Goal: Task Accomplishment & Management: Complete application form

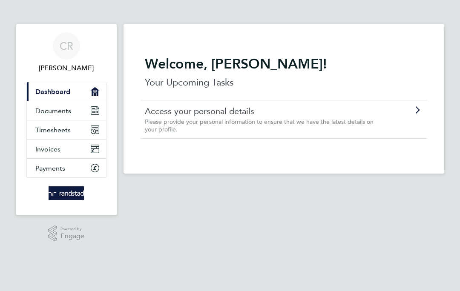
click at [58, 134] on link "Timesheets" at bounding box center [66, 129] width 79 height 19
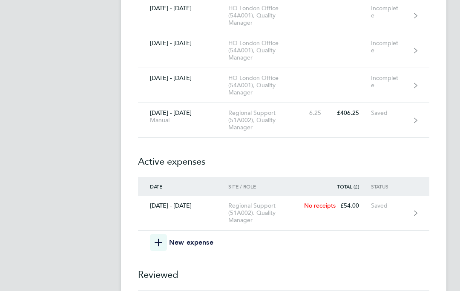
scroll to position [4302, 0]
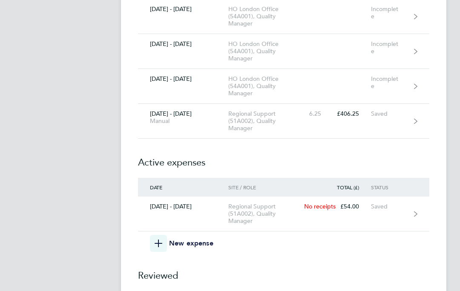
click at [419, 117] on link "[DATE] - [DATE] Manual Regional Support (51A002), Quality Manager 6.25 £406.25 …" at bounding box center [283, 121] width 291 height 35
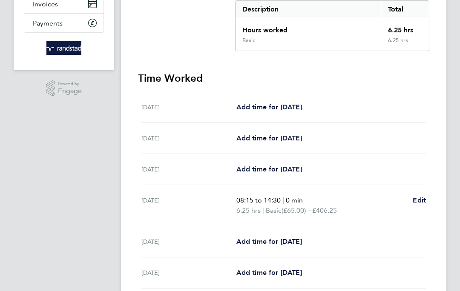
scroll to position [143, 0]
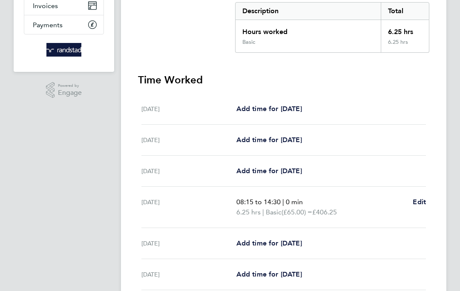
click at [268, 244] on span "Add time for [DATE]" at bounding box center [269, 243] width 66 height 8
select select "30"
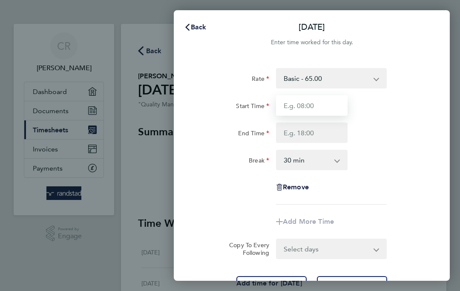
click at [329, 106] on input "Start Time" at bounding box center [311, 105] width 71 height 20
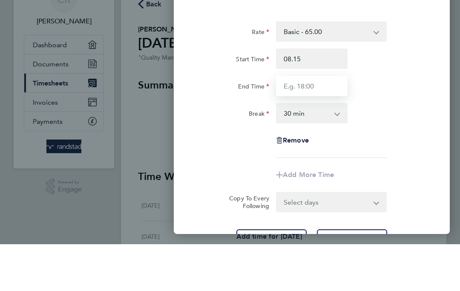
click at [313, 123] on input "End Time" at bounding box center [311, 133] width 71 height 20
type input "08:15"
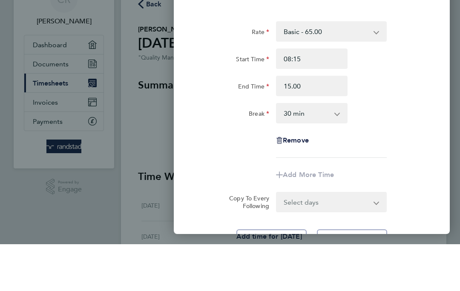
click at [333, 151] on select "0 min 15 min 30 min 45 min 60 min 75 min 90 min" at bounding box center [307, 160] width 60 height 19
type input "15:00"
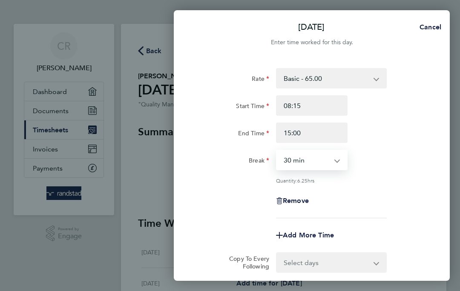
select select "15"
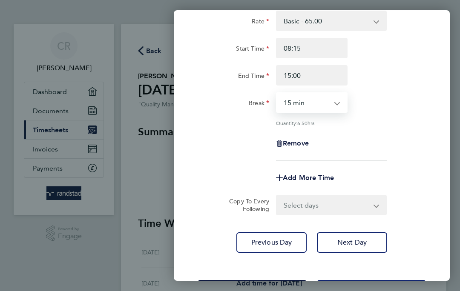
scroll to position [57, 0]
click at [280, 288] on button "Save Timesheet" at bounding box center [251, 290] width 109 height 20
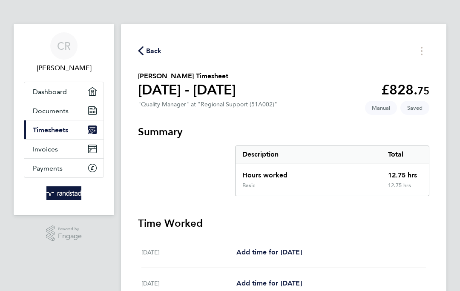
click at [151, 49] on span "Back" at bounding box center [154, 51] width 16 height 10
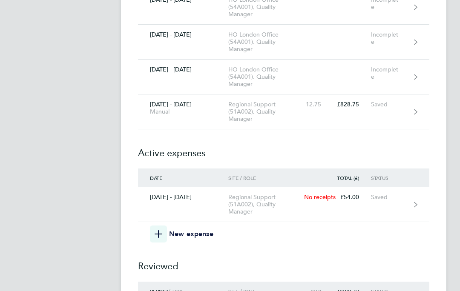
scroll to position [4311, 0]
click at [163, 241] on span "button" at bounding box center [158, 234] width 17 height 17
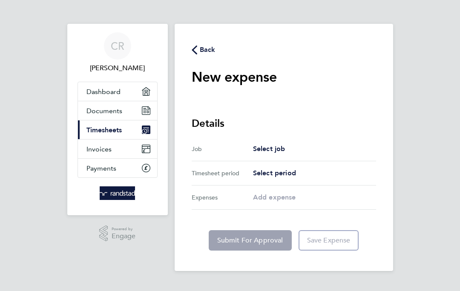
click at [291, 154] on div "Select job" at bounding box center [314, 149] width 123 height 10
click at [257, 152] on span "Select job" at bounding box center [269, 149] width 32 height 8
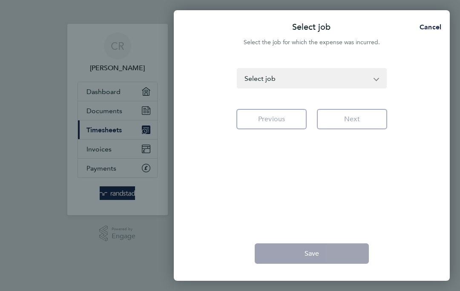
click at [375, 82] on select "HO London Office (54A001) - Quality Manager [GEOGRAPHIC_DATA] & [GEOGRAPHIC_DAT…" at bounding box center [306, 78] width 138 height 19
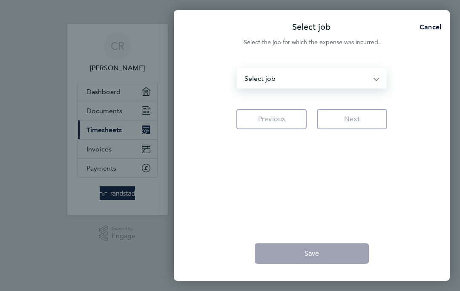
select select "121233"
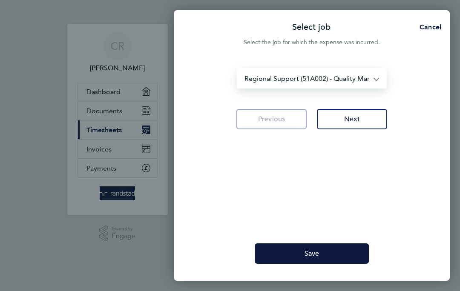
click at [366, 117] on button "Next" at bounding box center [352, 119] width 70 height 20
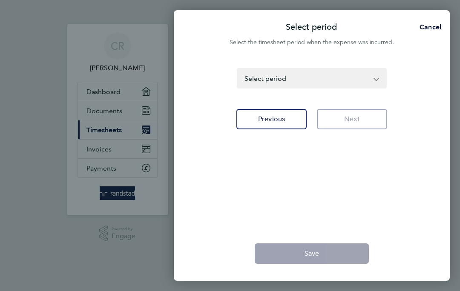
click at [380, 78] on app-icon-cross-button at bounding box center [380, 78] width 10 height 19
click at [370, 87] on select "[DATE] - [DATE] [DATE] - [DATE] [DATE] - [DATE] [DATE] - [DATE] [DATE] - [DATE]…" at bounding box center [306, 78] width 138 height 19
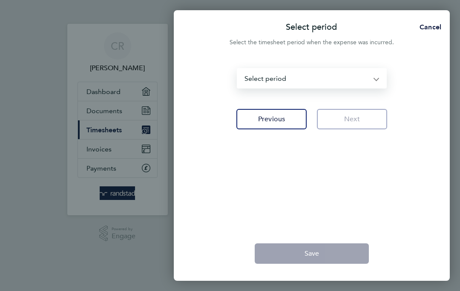
select select "168: Object"
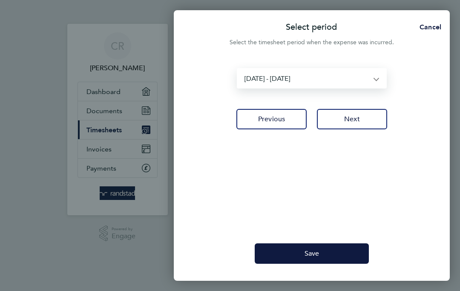
click at [369, 123] on button "Next" at bounding box center [352, 119] width 70 height 20
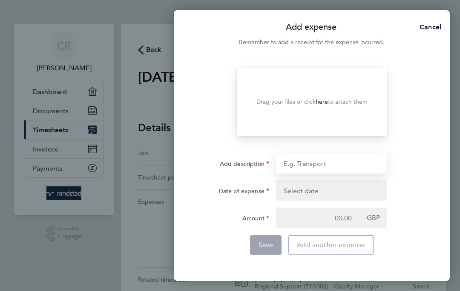
click at [312, 168] on input "Add description" at bounding box center [331, 163] width 111 height 20
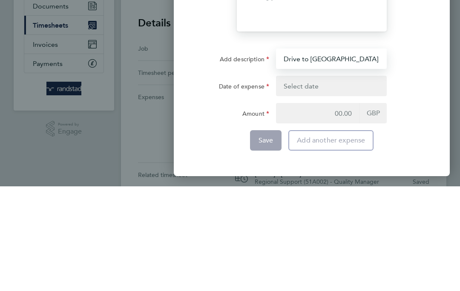
type input "Drive to [GEOGRAPHIC_DATA]"
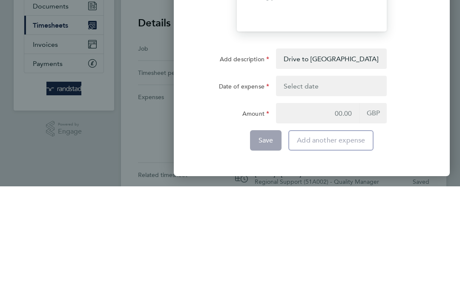
click at [310, 180] on button "button" at bounding box center [331, 190] width 111 height 20
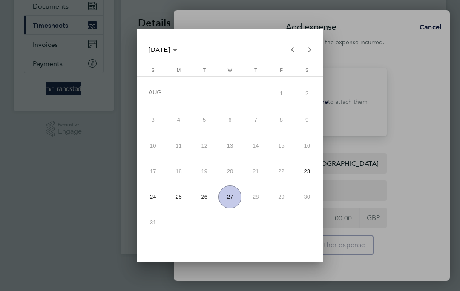
click at [230, 197] on span "27" at bounding box center [229, 197] width 23 height 23
type input "[DATE]"
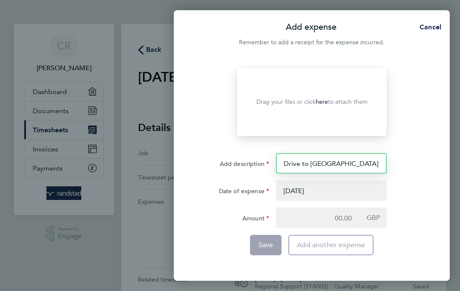
click at [375, 164] on input "Drive to [GEOGRAPHIC_DATA]" at bounding box center [331, 163] width 111 height 20
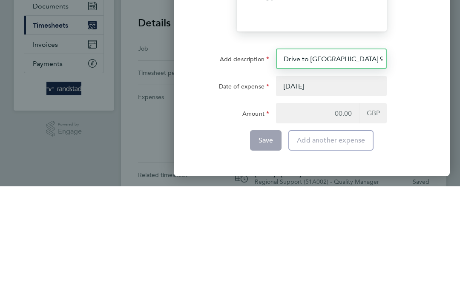
type input "Drive to [GEOGRAPHIC_DATA] 90 mile round trip"
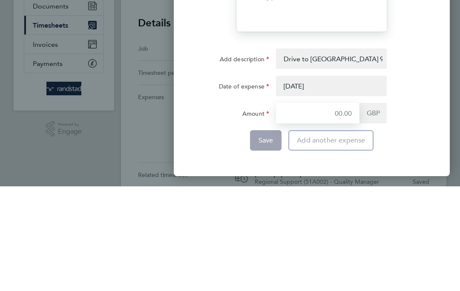
click at [357, 208] on input "Amount" at bounding box center [317, 218] width 83 height 20
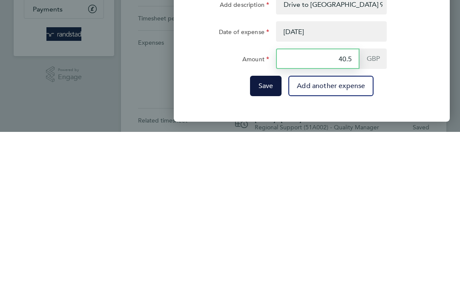
type input "40.50"
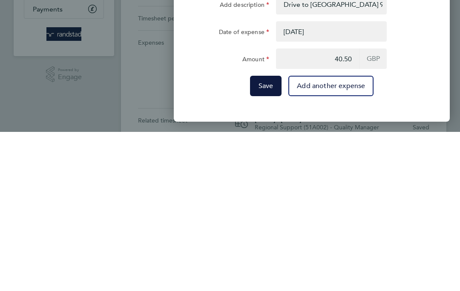
click at [265, 241] on span "Save" at bounding box center [265, 245] width 15 height 9
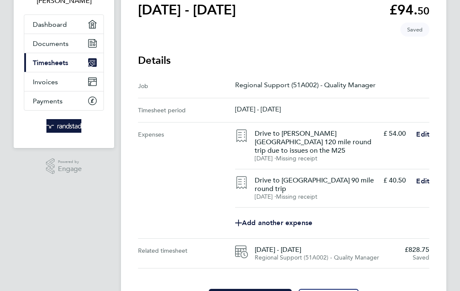
scroll to position [77, 0]
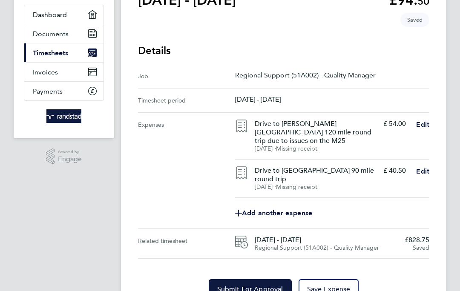
click at [332, 285] on span "Save Expense" at bounding box center [328, 289] width 43 height 9
